Goal: Task Accomplishment & Management: Use online tool/utility

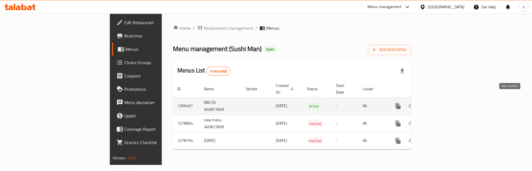
click at [445, 104] on link "enhanced table" at bounding box center [437, 106] width 13 height 13
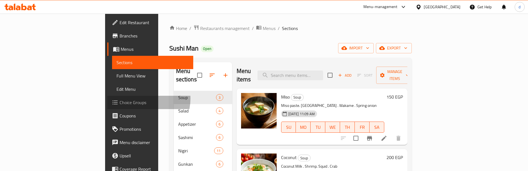
click at [120, 99] on span "Choice Groups" at bounding box center [154, 102] width 69 height 7
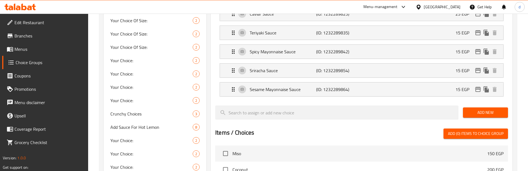
scroll to position [195, 0]
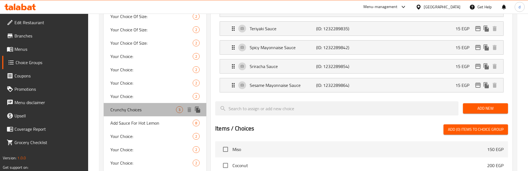
click at [133, 111] on span "Crunchy Choices" at bounding box center [143, 109] width 66 height 7
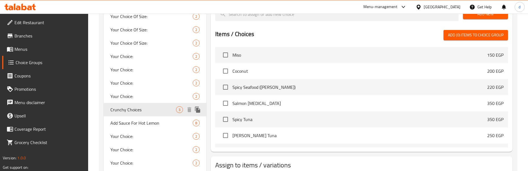
type input "Crunchy Choices"
type input "إختيارات الكرانشي"
type input "1"
click at [133, 127] on div "Add Sauce For Hot Lemon 8" at bounding box center [155, 122] width 103 height 13
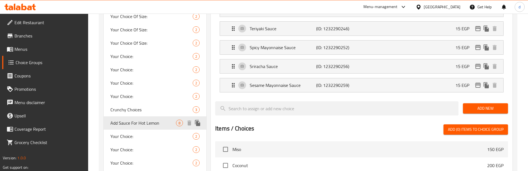
type input "Add Sauce For Hot Lemon"
type input "إضافة صوص للهوت ليمون"
type input "0"
click at [134, 138] on span "Your Choice:" at bounding box center [143, 136] width 66 height 7
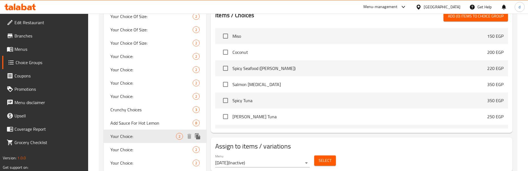
type input "Your Choice:"
type input "إختيارك:"
type input "1"
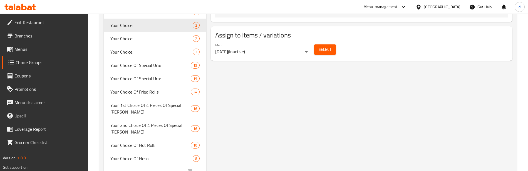
scroll to position [417, 0]
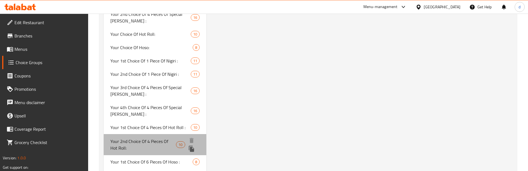
click at [147, 134] on div "Your 2nd Choice Of 4 Pieces Of Hot Roll: 10" at bounding box center [155, 144] width 103 height 21
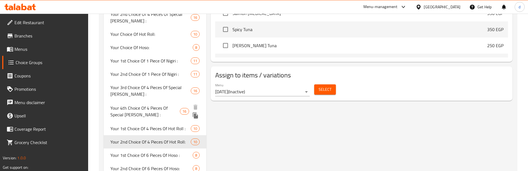
type input "Your 2nd Choice Of 4 Pieces Of Hot Roll:"
type input "اختيارك الثاني من 4 قطع هوت رول:"
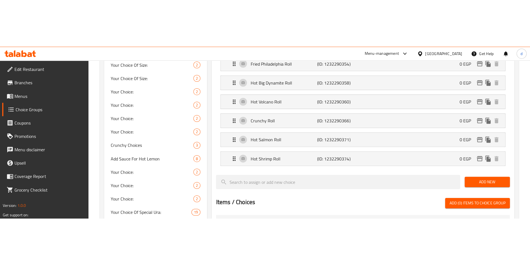
scroll to position [278, 0]
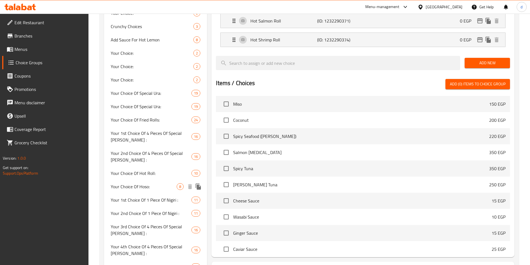
drag, startPoint x: 156, startPoint y: 183, endPoint x: 156, endPoint y: 187, distance: 3.9
click at [156, 171] on div "Your Choice Of Hoso: 8" at bounding box center [155, 186] width 103 height 13
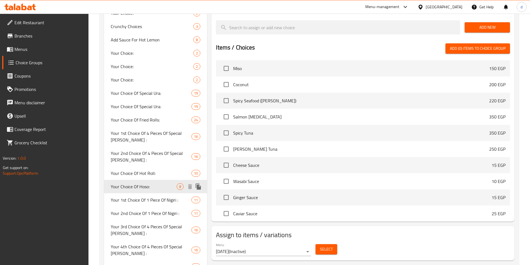
type input "Your Choice Of Hoso:"
type input "إختيارك من هوسو:"
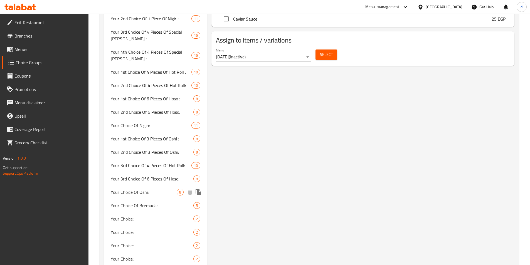
click at [156, 171] on div "Your Choice Of Oshi: 8" at bounding box center [155, 191] width 103 height 13
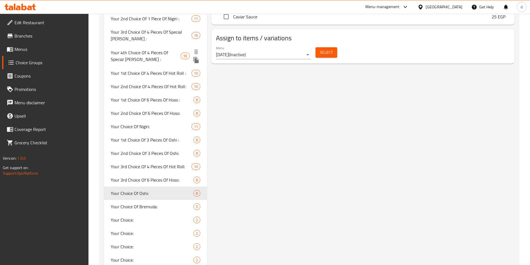
type input "Your Choice Of Oshi:"
type input "إختيارك من أوشي:"
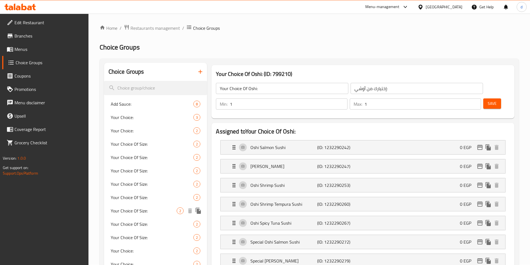
scroll to position [0, 0]
click at [23, 49] on span "Menus" at bounding box center [48, 49] width 69 height 7
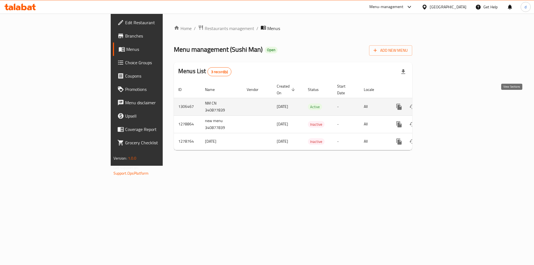
click at [442, 103] on icon "enhanced table" at bounding box center [439, 106] width 7 height 7
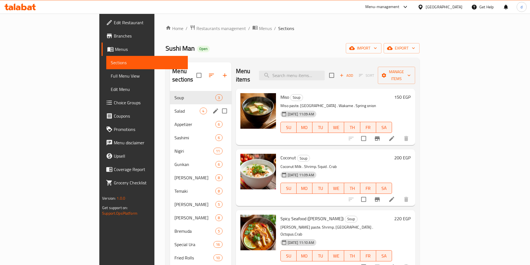
click at [170, 104] on div "Salad 4" at bounding box center [200, 110] width 61 height 13
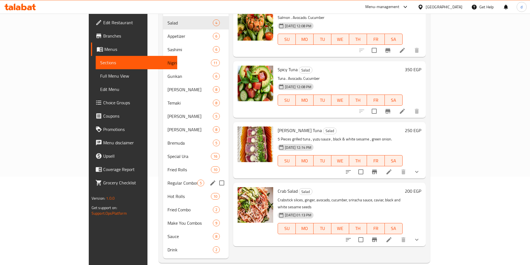
scroll to position [89, 0]
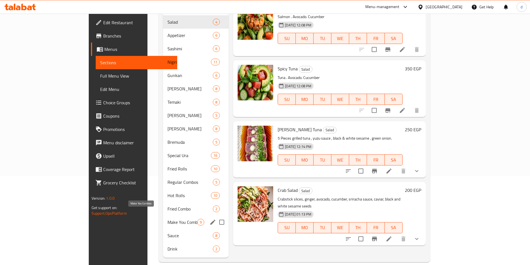
click at [167, 171] on span "Make You Combos" at bounding box center [182, 222] width 30 height 7
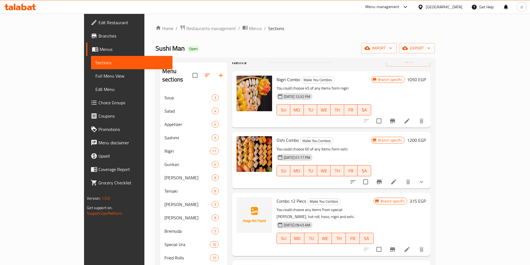
scroll to position [56, 0]
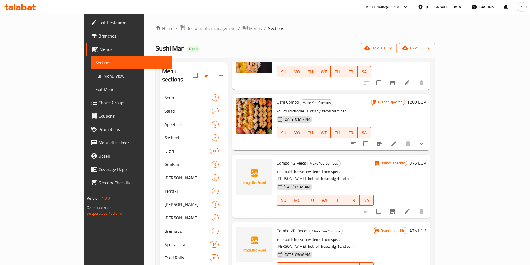
click at [414, 171] on li at bounding box center [407, 211] width 16 height 10
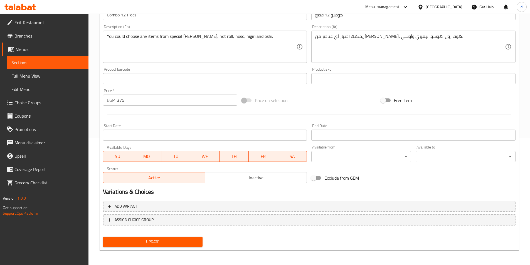
scroll to position [128, 0]
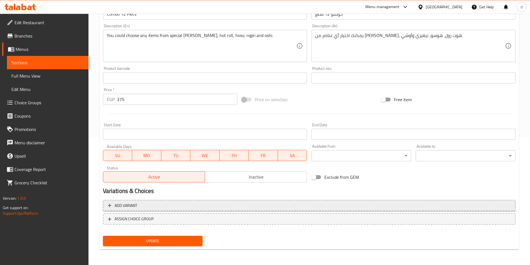
click at [148, 171] on span "Add variant" at bounding box center [309, 205] width 402 height 7
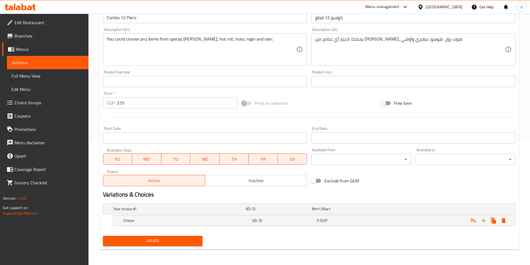
scroll to position [124, 0]
click at [248, 171] on h5 "(ID: 0)" at bounding box center [277, 209] width 64 height 6
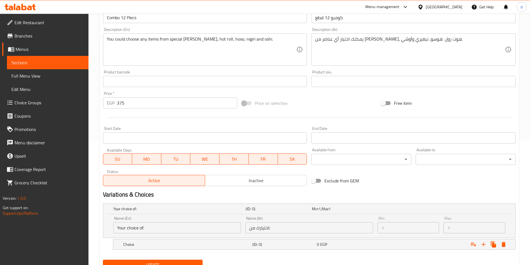
scroll to position [148, 0]
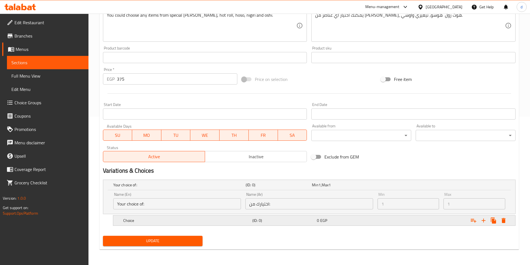
click at [374, 171] on div "0 EGP" at bounding box center [348, 221] width 62 height 6
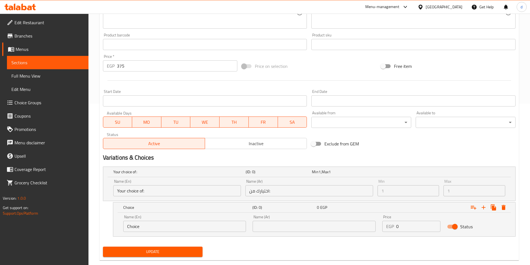
scroll to position [172, 0]
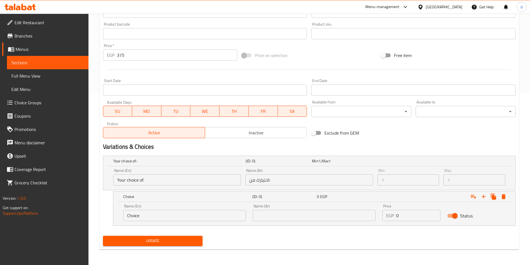
click at [47, 29] on link "Branches" at bounding box center [45, 35] width 86 height 13
